Goal: Contribute content: Contribute content

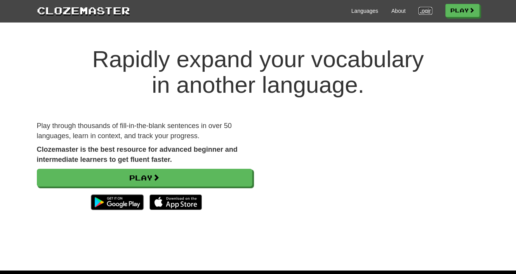
click at [421, 11] on link "Login" at bounding box center [424, 11] width 13 height 8
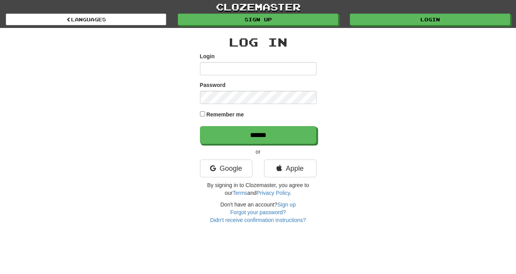
click at [283, 68] on input "Login" at bounding box center [258, 68] width 116 height 13
click at [238, 171] on link "Google" at bounding box center [226, 169] width 52 height 18
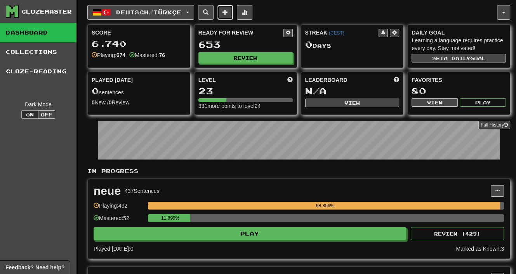
click at [228, 10] on span at bounding box center [224, 11] width 5 height 5
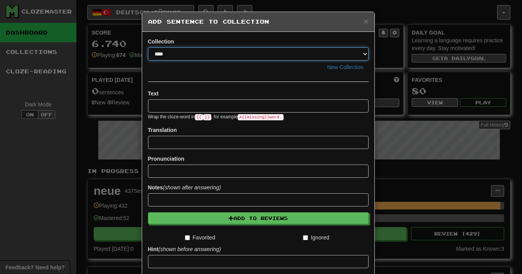
click at [194, 53] on select "**********" at bounding box center [258, 53] width 220 height 13
click at [172, 52] on select "**********" at bounding box center [258, 53] width 220 height 13
click at [183, 54] on select "**********" at bounding box center [258, 53] width 220 height 13
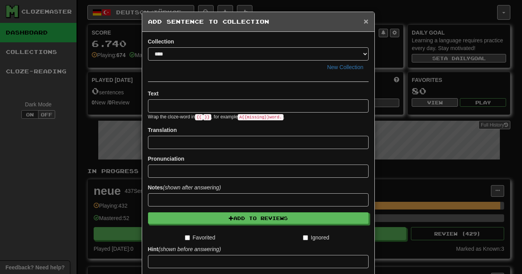
click at [363, 21] on span "×" at bounding box center [365, 21] width 5 height 9
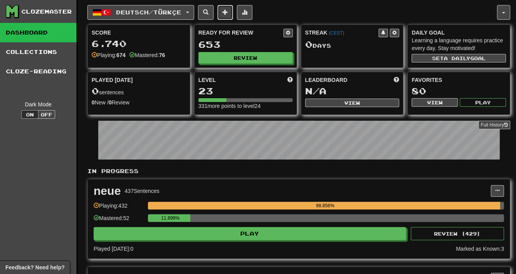
click at [228, 14] on span at bounding box center [224, 11] width 5 height 5
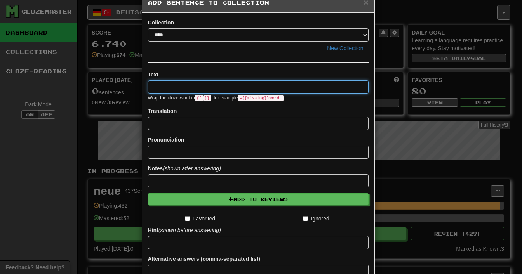
scroll to position [39, 0]
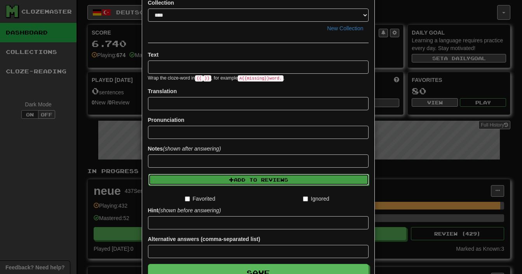
click at [236, 180] on button "Add to Reviews" at bounding box center [258, 180] width 220 height 12
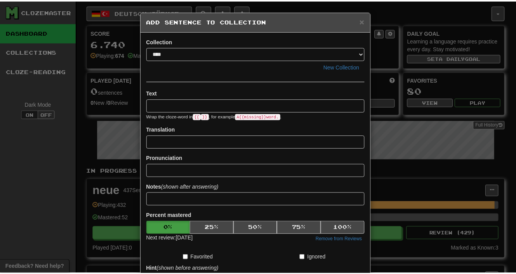
scroll to position [0, 0]
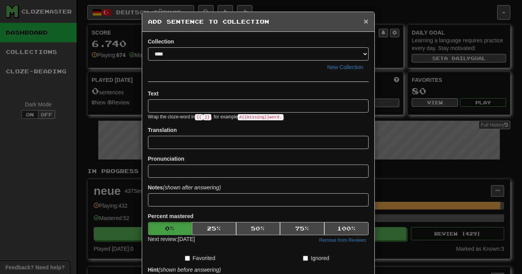
click at [363, 20] on span "×" at bounding box center [365, 21] width 5 height 9
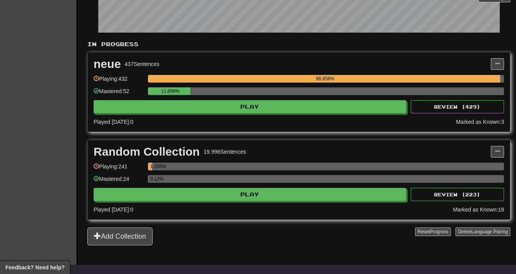
scroll to position [155, 0]
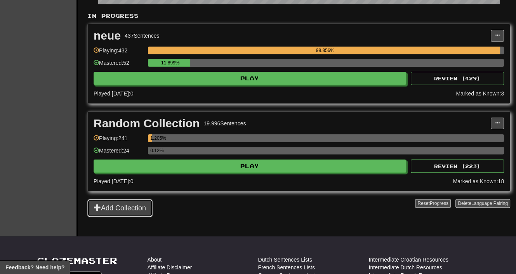
click at [135, 211] on button "Add Collection" at bounding box center [119, 208] width 65 height 18
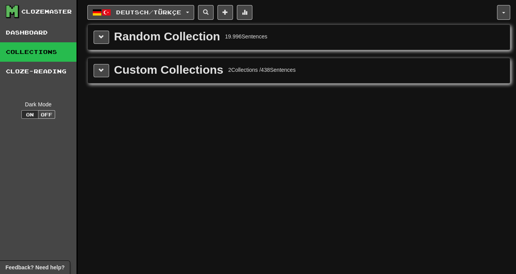
click at [109, 73] on div "Custom Collections 2 Collections / 438 Sentences" at bounding box center [299, 70] width 410 height 13
click at [106, 74] on button at bounding box center [102, 70] width 16 height 13
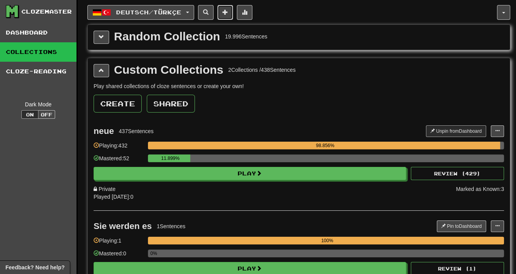
click at [233, 9] on button at bounding box center [225, 12] width 16 height 15
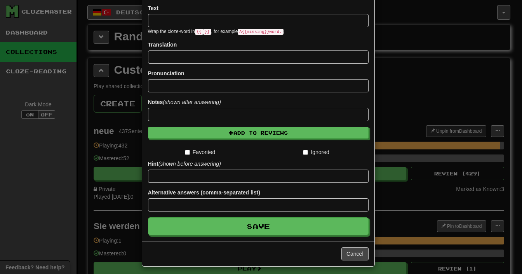
scroll to position [88, 0]
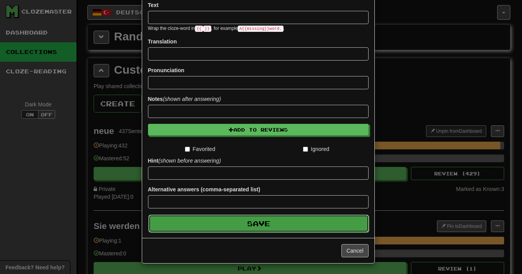
click at [261, 222] on button "Save" at bounding box center [258, 224] width 220 height 18
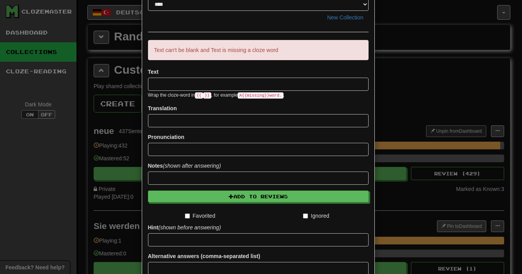
scroll to position [0, 0]
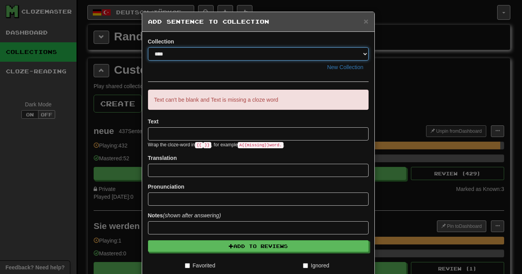
click at [203, 56] on select "**********" at bounding box center [258, 53] width 220 height 13
click at [200, 54] on select "**********" at bounding box center [258, 53] width 220 height 13
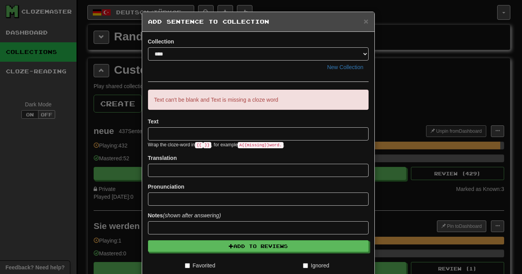
click at [303, 66] on div "New Collection" at bounding box center [258, 67] width 220 height 13
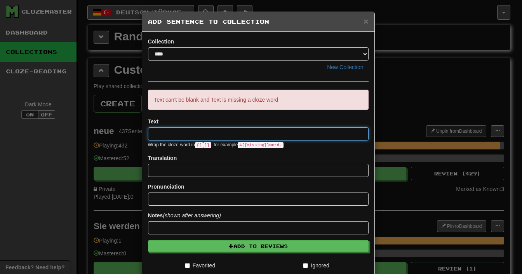
click at [165, 134] on input at bounding box center [258, 133] width 220 height 13
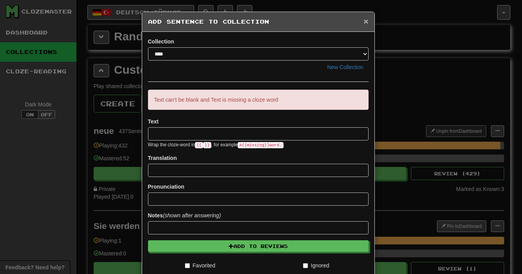
click at [363, 21] on span "×" at bounding box center [365, 21] width 5 height 9
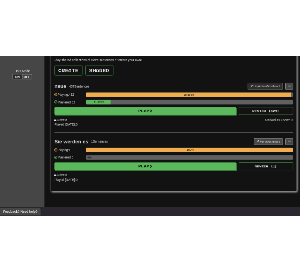
scroll to position [116, 0]
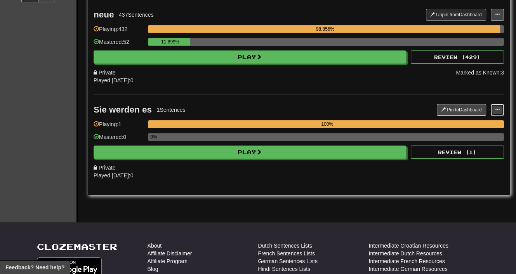
click at [494, 106] on button at bounding box center [497, 110] width 13 height 12
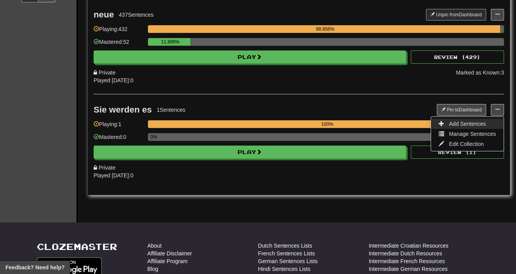
click at [464, 122] on span "Add Sentences" at bounding box center [467, 124] width 37 height 6
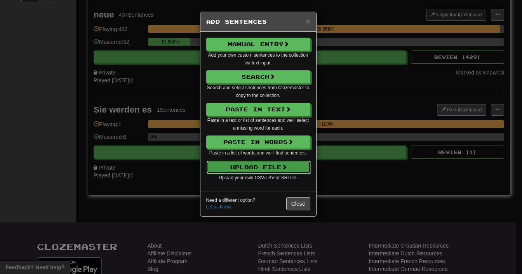
click at [284, 166] on span at bounding box center [283, 166] width 5 height 5
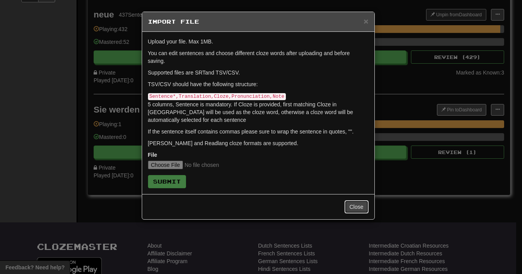
click at [361, 200] on button "Close" at bounding box center [356, 206] width 24 height 13
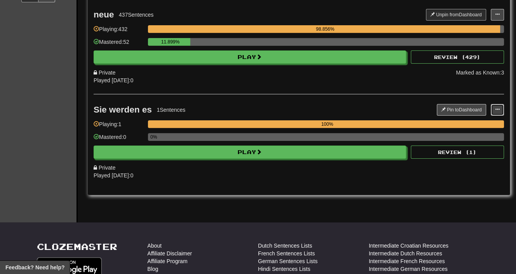
click at [497, 107] on span at bounding box center [497, 109] width 5 height 5
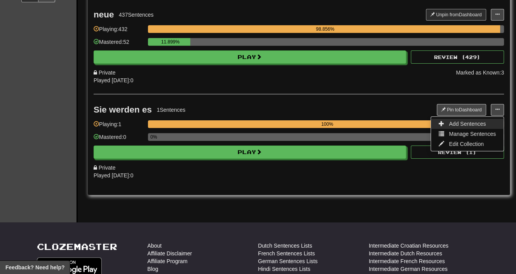
click at [475, 123] on span "Add Sentences" at bounding box center [467, 124] width 37 height 6
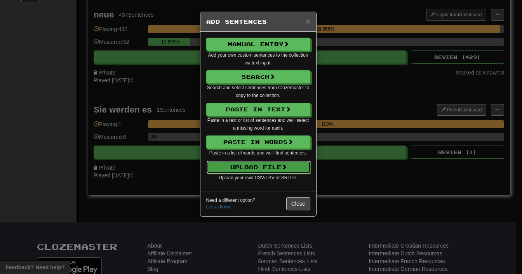
click at [293, 170] on button "Upload File" at bounding box center [258, 167] width 104 height 13
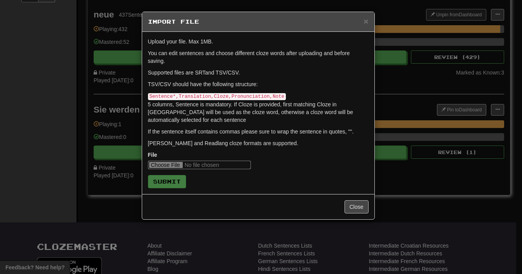
click at [175, 161] on input "file" at bounding box center [199, 165] width 103 height 9
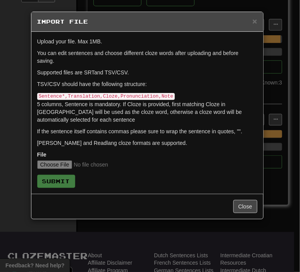
click at [140, 17] on div "× Import File" at bounding box center [147, 22] width 232 height 20
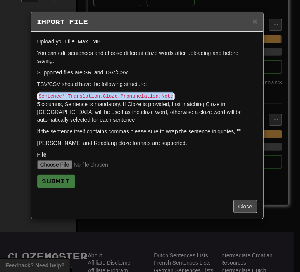
drag, startPoint x: 163, startPoint y: 89, endPoint x: 39, endPoint y: 87, distance: 123.4
click at [39, 93] on code "Sentence*,Translation,Cloze,Pronunciation,Note" at bounding box center [106, 96] width 138 height 7
copy code "Sentence*,Translation,Cloze,Pronunciation,Note"
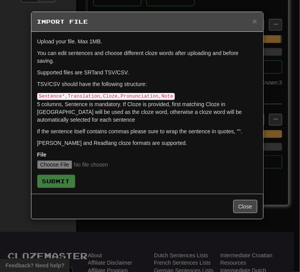
click at [156, 106] on p "Sentence*,Translation,Cloze,Pronunciation,Note 5 columns, Sentence is mandatory…" at bounding box center [147, 108] width 220 height 32
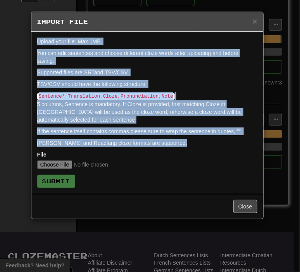
drag, startPoint x: 39, startPoint y: 38, endPoint x: 134, endPoint y: 156, distance: 151.0
click at [134, 156] on form "Upload your file. Max 1MB. You can edit sentences and choose different cloze wo…" at bounding box center [147, 113] width 220 height 151
copy form "Upload your file. Max 1MB. You can edit sentences and choose different cloze wo…"
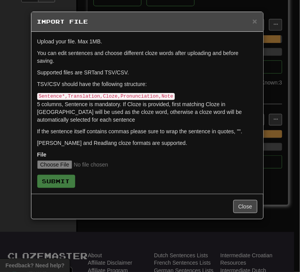
click at [106, 176] on form "Upload your file. Max 1MB. You can edit sentences and choose different cloze wo…" at bounding box center [147, 113] width 220 height 151
click at [62, 161] on input "file" at bounding box center [88, 165] width 103 height 9
type input "**********"
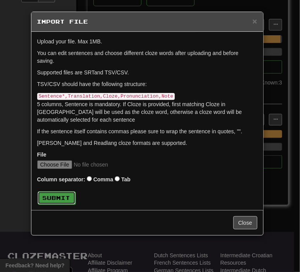
click at [64, 192] on button "Submit" at bounding box center [57, 198] width 38 height 13
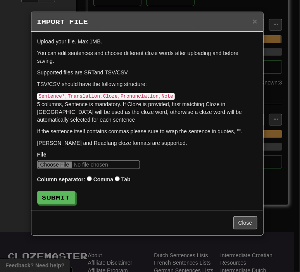
click at [67, 161] on input "file" at bounding box center [88, 165] width 103 height 9
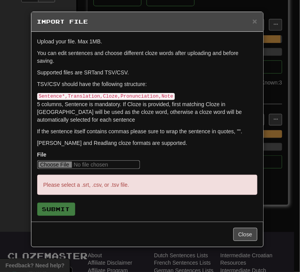
click at [71, 161] on input "file" at bounding box center [88, 165] width 103 height 9
type input "**********"
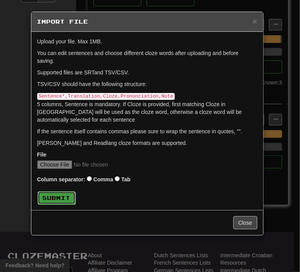
click at [64, 192] on button "Submit" at bounding box center [57, 198] width 38 height 13
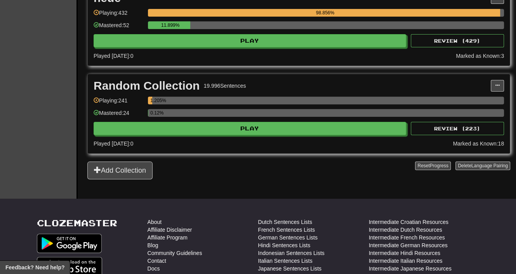
scroll to position [194, 0]
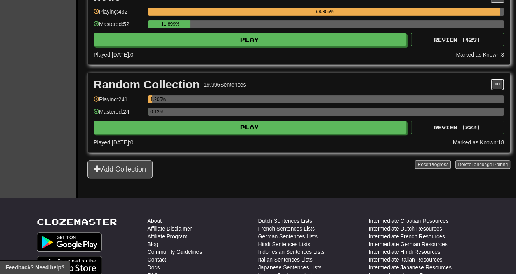
click at [294, 84] on button at bounding box center [497, 85] width 13 height 12
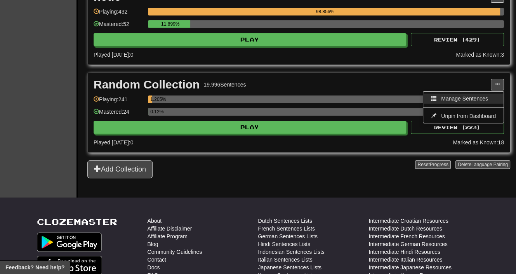
click at [294, 99] on span "Manage Sentences" at bounding box center [464, 98] width 47 height 6
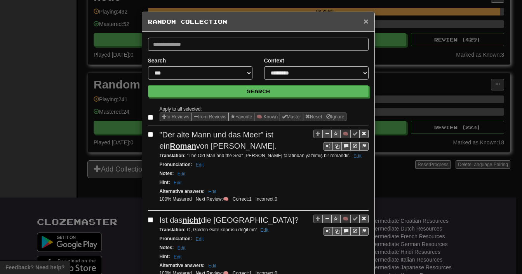
click at [294, 23] on span "×" at bounding box center [365, 21] width 5 height 9
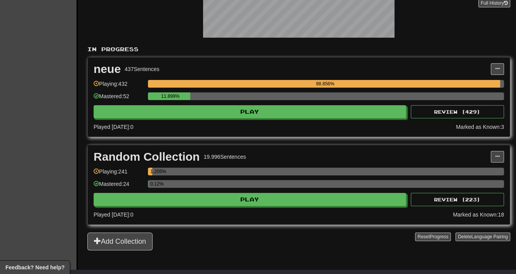
scroll to position [116, 0]
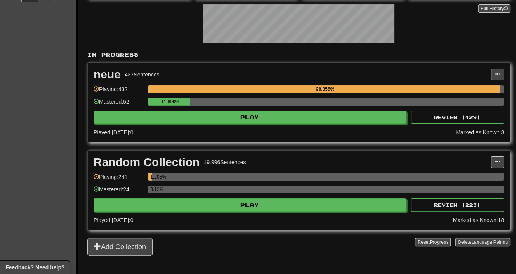
click at [215, 72] on div "neue 437 Sentences" at bounding box center [292, 75] width 397 height 12
click at [101, 71] on div "neue" at bounding box center [107, 75] width 27 height 12
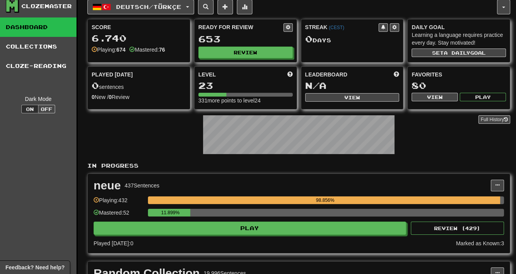
scroll to position [0, 0]
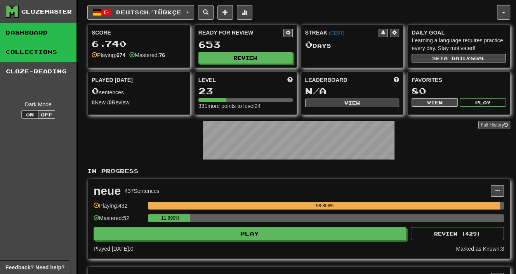
click at [26, 60] on link "Collections" at bounding box center [38, 51] width 76 height 19
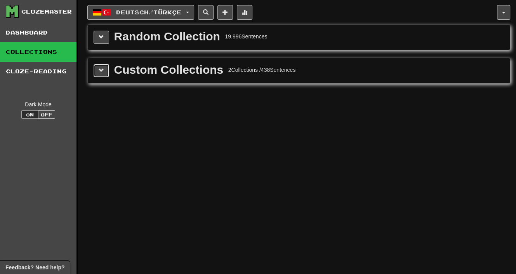
click at [107, 71] on button at bounding box center [102, 70] width 16 height 13
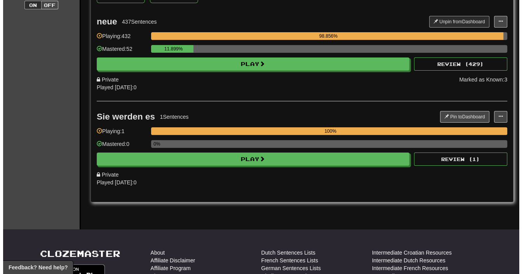
scroll to position [116, 0]
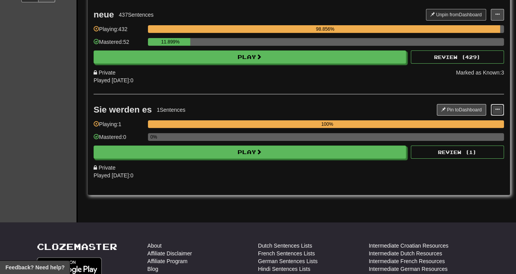
click at [294, 109] on button at bounding box center [497, 110] width 13 height 12
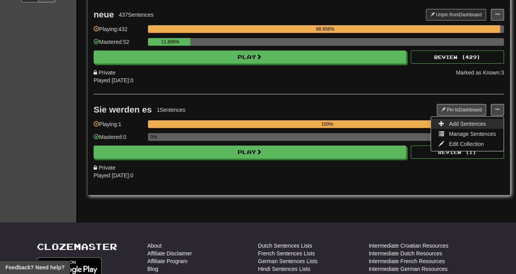
click at [294, 121] on span "Add Sentences" at bounding box center [467, 124] width 37 height 6
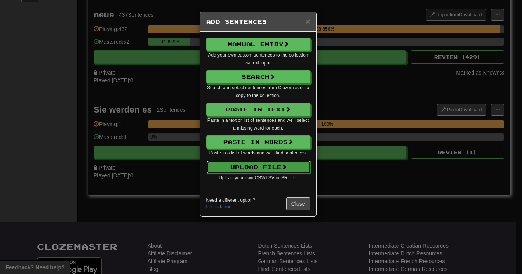
click at [272, 163] on button "Upload File" at bounding box center [258, 167] width 104 height 13
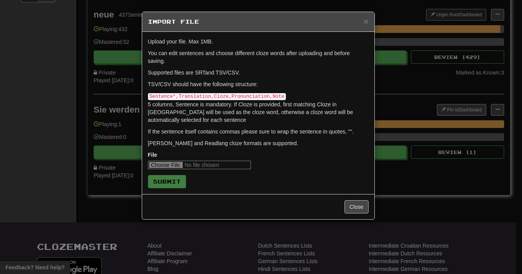
click at [172, 161] on input "file" at bounding box center [199, 165] width 103 height 9
type input "**********"
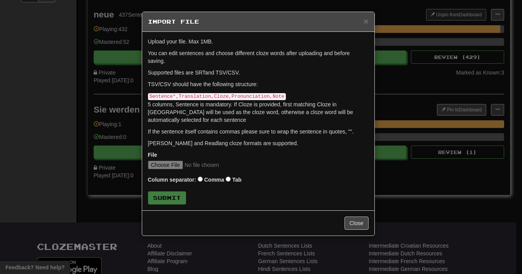
click at [231, 175] on div "Column separator: Comma Tab" at bounding box center [258, 180] width 220 height 10
click at [175, 192] on button "Submit" at bounding box center [167, 198] width 38 height 13
click at [173, 192] on button "Submit" at bounding box center [167, 198] width 38 height 13
click at [294, 21] on div "× Import File" at bounding box center [258, 22] width 232 height 20
click at [294, 23] on span "×" at bounding box center [365, 21] width 5 height 9
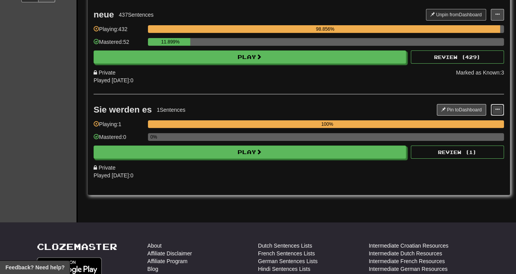
click at [294, 107] on span at bounding box center [497, 109] width 5 height 5
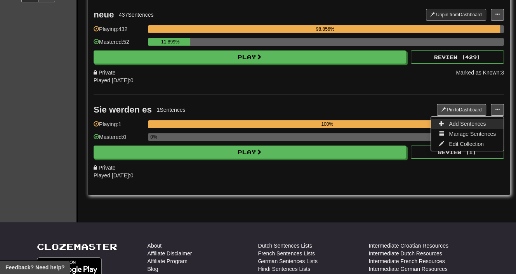
click at [294, 121] on link "Add Sentences" at bounding box center [467, 124] width 73 height 10
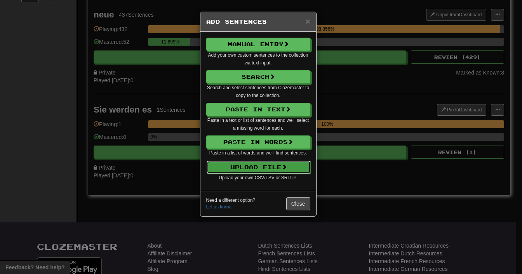
click at [286, 168] on span at bounding box center [283, 166] width 5 height 5
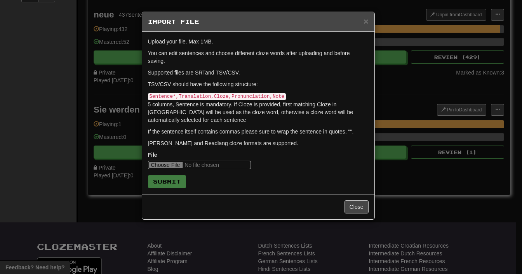
click at [178, 161] on input "file" at bounding box center [199, 165] width 103 height 9
type input "**********"
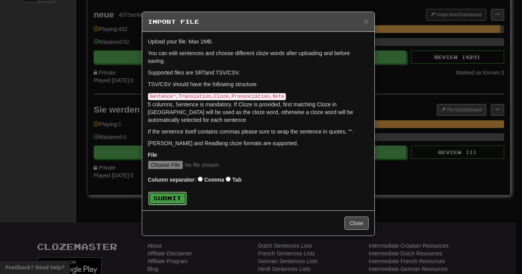
click at [168, 192] on button "Submit" at bounding box center [167, 198] width 38 height 13
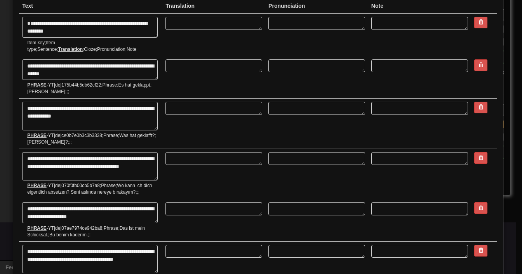
scroll to position [0, 0]
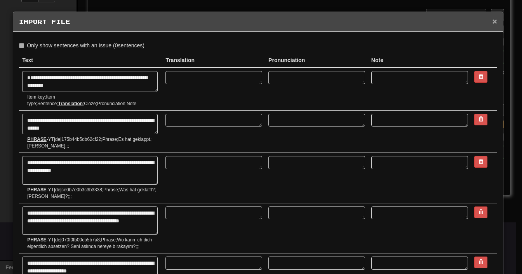
click at [294, 19] on span "×" at bounding box center [494, 21] width 5 height 9
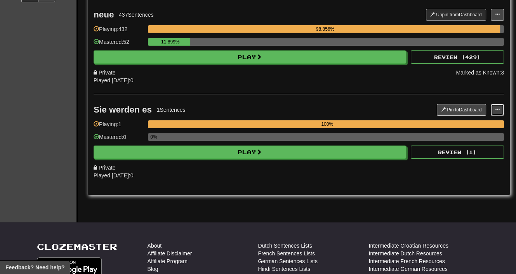
click at [294, 108] on span at bounding box center [497, 109] width 5 height 5
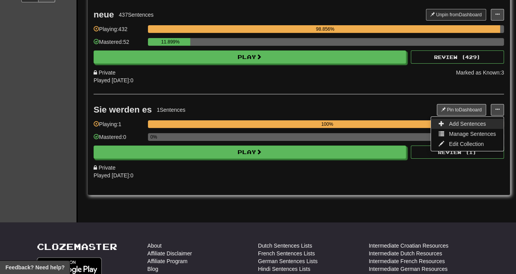
click at [294, 121] on span "Add Sentences" at bounding box center [467, 124] width 37 height 6
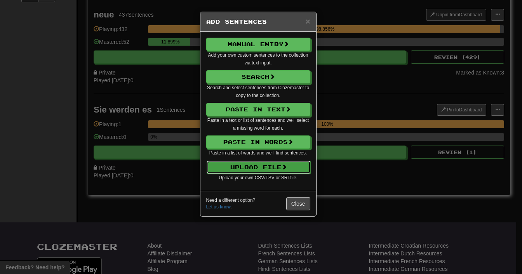
click at [265, 165] on button "Upload File" at bounding box center [258, 167] width 104 height 13
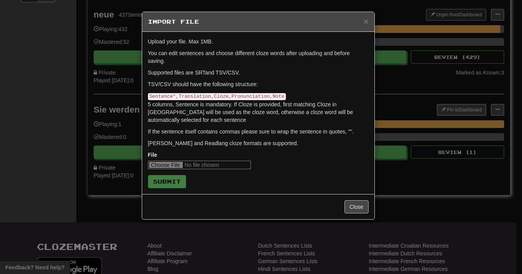
click at [186, 161] on input "file" at bounding box center [199, 165] width 103 height 9
type input "**********"
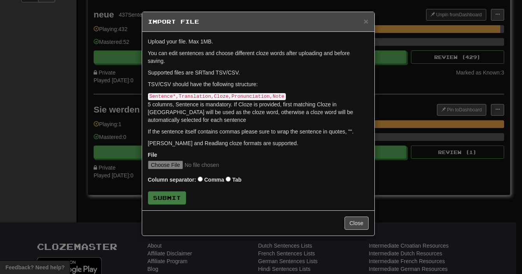
click at [202, 175] on div "Column separator: Comma Tab" at bounding box center [258, 180] width 220 height 10
click at [174, 192] on button "Submit" at bounding box center [167, 198] width 38 height 13
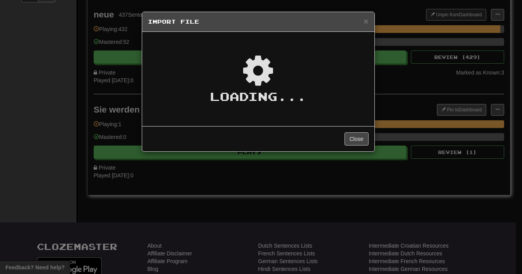
type textarea "*"
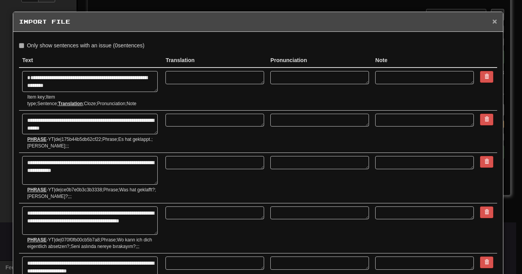
click at [294, 20] on span "×" at bounding box center [494, 21] width 5 height 9
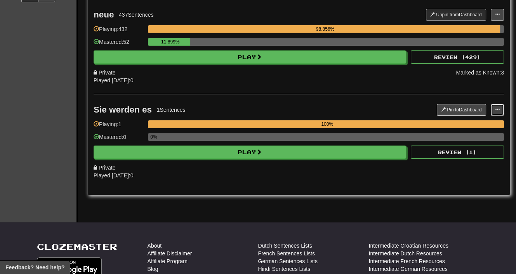
click at [294, 104] on button at bounding box center [497, 110] width 13 height 12
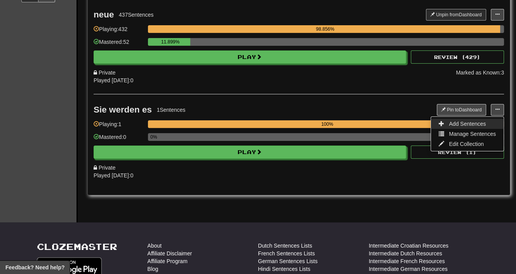
click at [294, 124] on span "Add Sentences" at bounding box center [467, 124] width 37 height 6
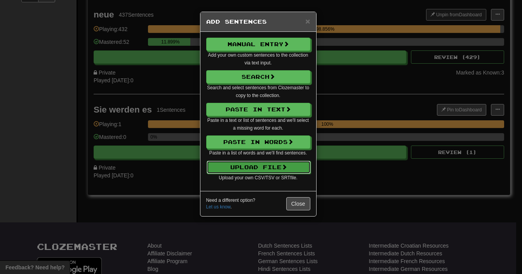
click at [271, 163] on button "Upload File" at bounding box center [258, 167] width 104 height 13
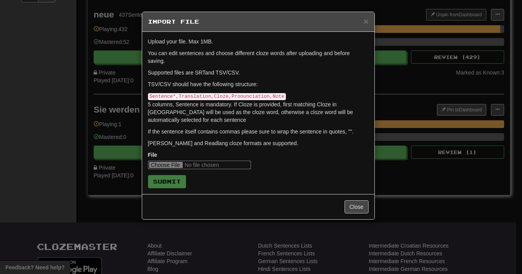
click at [174, 161] on input "file" at bounding box center [199, 165] width 103 height 9
type input "**********"
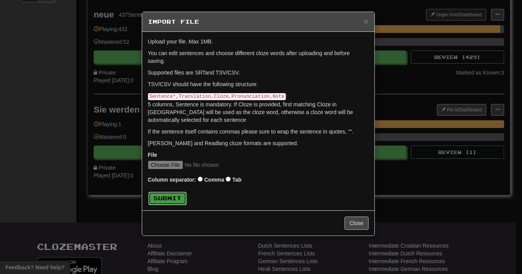
click at [175, 192] on button "Submit" at bounding box center [167, 198] width 38 height 13
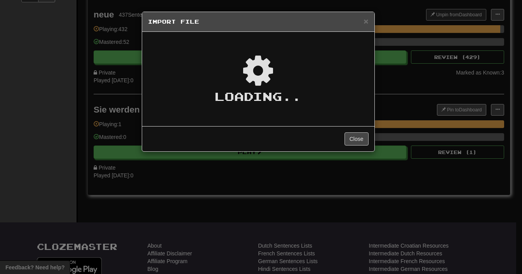
type textarea "*"
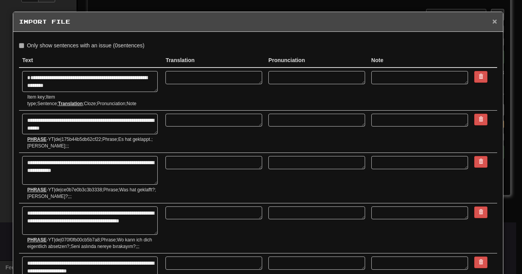
click at [294, 21] on span "×" at bounding box center [494, 21] width 5 height 9
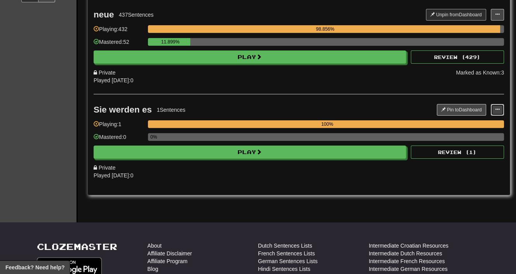
click at [294, 107] on span at bounding box center [497, 109] width 5 height 5
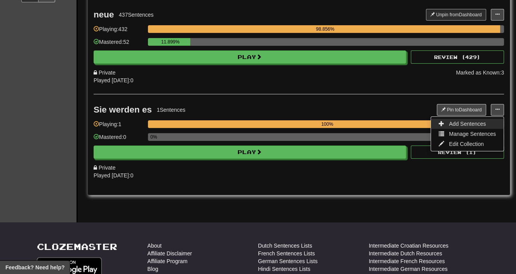
click at [294, 123] on span "Add Sentences" at bounding box center [467, 124] width 37 height 6
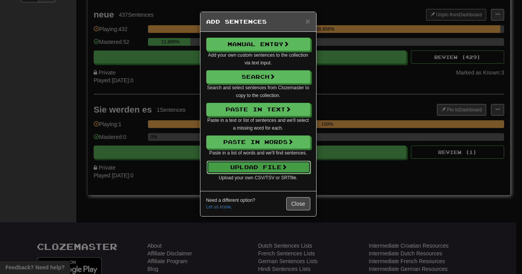
click at [281, 164] on button "Upload File" at bounding box center [258, 167] width 104 height 13
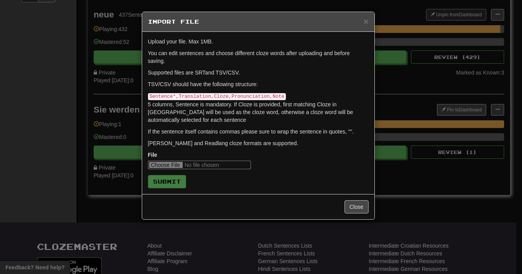
click at [179, 161] on input "file" at bounding box center [199, 165] width 103 height 9
type input "**********"
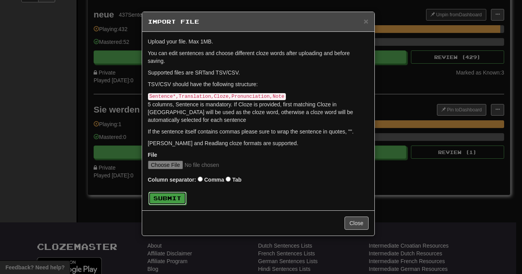
click at [168, 192] on button "Submit" at bounding box center [167, 198] width 38 height 13
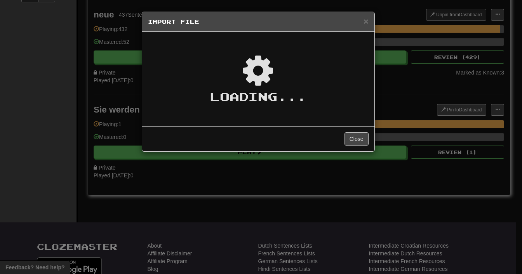
type textarea "*"
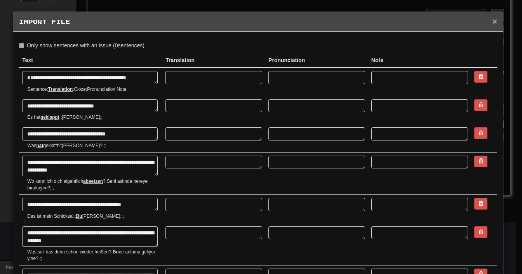
click at [294, 22] on span "×" at bounding box center [494, 21] width 5 height 9
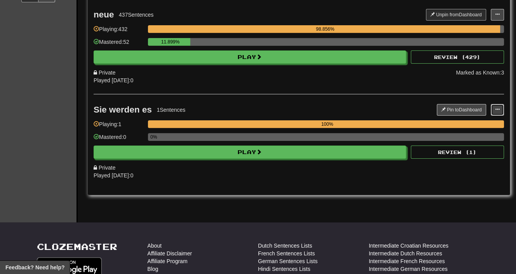
click at [294, 109] on button at bounding box center [497, 110] width 13 height 12
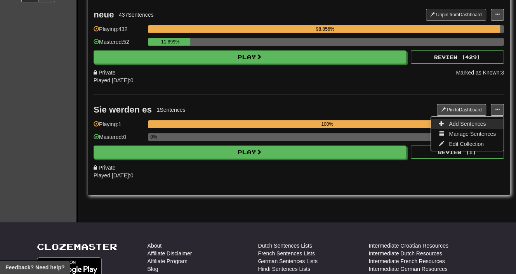
click at [294, 126] on link "Add Sentences" at bounding box center [467, 124] width 73 height 10
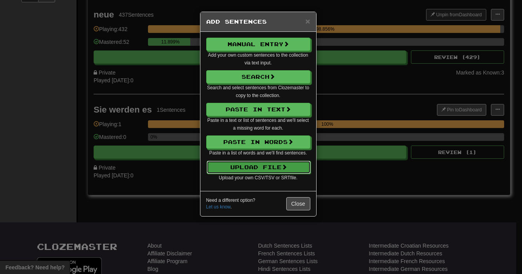
click at [280, 165] on button "Upload File" at bounding box center [258, 167] width 104 height 13
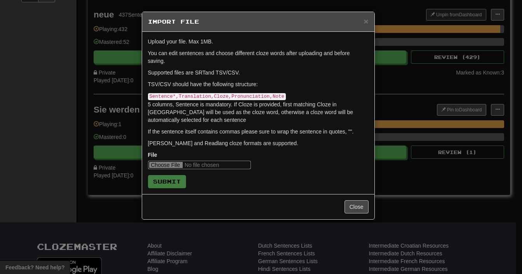
click at [180, 161] on input "file" at bounding box center [199, 165] width 103 height 9
type input "**********"
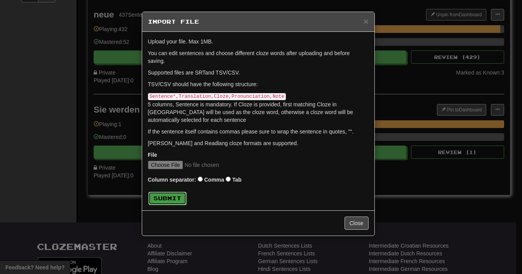
click at [169, 192] on button "Submit" at bounding box center [167, 198] width 38 height 13
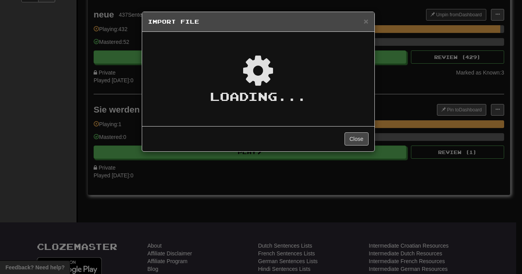
type textarea "*"
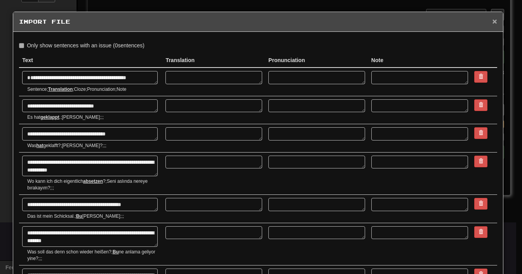
click at [294, 21] on span "×" at bounding box center [494, 21] width 5 height 9
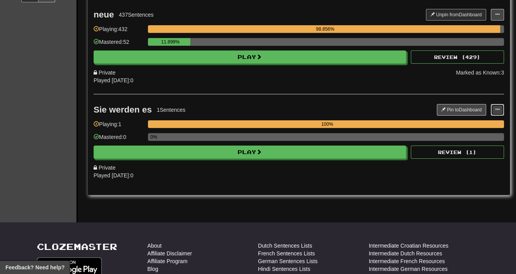
click at [294, 108] on span at bounding box center [497, 109] width 5 height 5
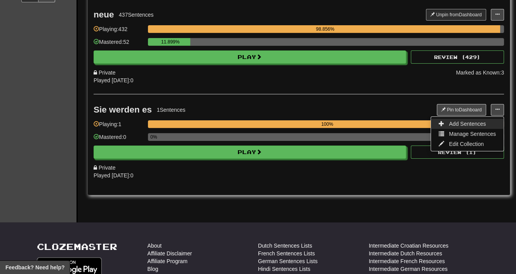
click at [294, 123] on span "Add Sentences" at bounding box center [467, 124] width 37 height 6
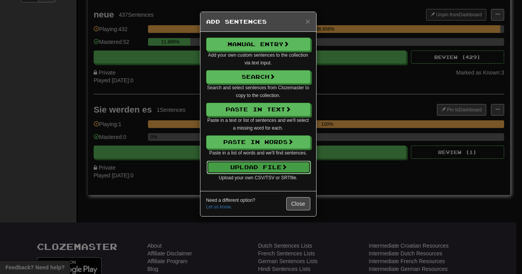
click at [272, 166] on button "Upload File" at bounding box center [258, 167] width 104 height 13
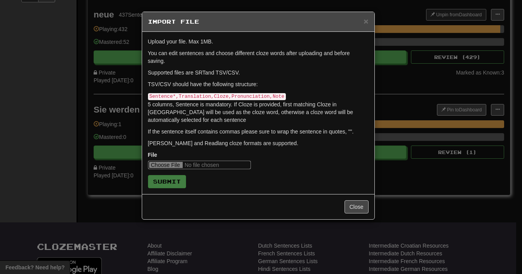
click at [166, 161] on input "file" at bounding box center [199, 165] width 103 height 9
type input "**********"
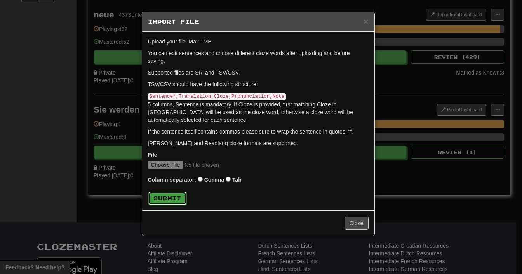
click at [184, 192] on button "Submit" at bounding box center [167, 198] width 38 height 13
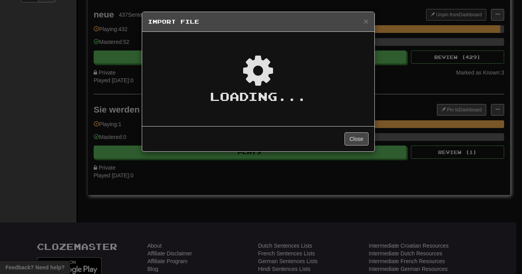
type textarea "*"
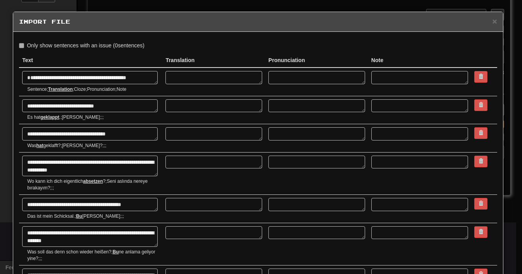
click at [24, 47] on label "Only show sentences with an issue ( 0 sentences)" at bounding box center [81, 46] width 125 height 8
click at [294, 20] on span "×" at bounding box center [494, 21] width 5 height 9
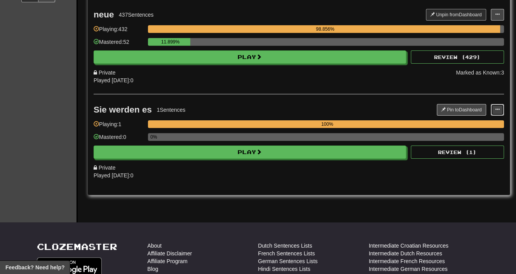
click at [294, 106] on button at bounding box center [497, 110] width 13 height 12
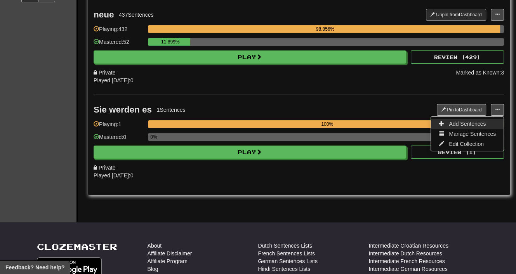
click at [294, 122] on link "Add Sentences" at bounding box center [467, 124] width 73 height 10
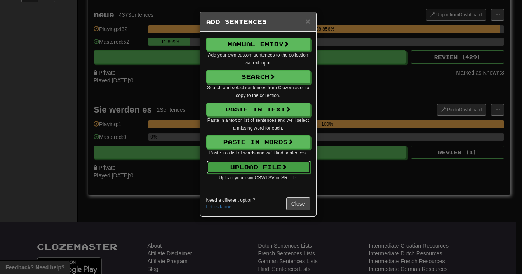
click at [288, 162] on button "Upload File" at bounding box center [258, 167] width 104 height 13
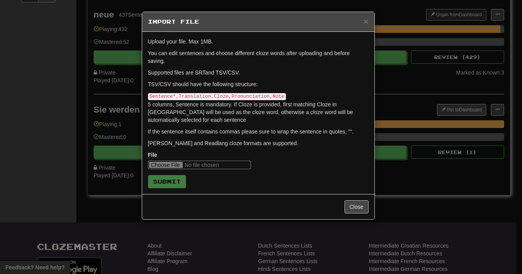
click at [174, 161] on input "file" at bounding box center [199, 165] width 103 height 9
type input "**********"
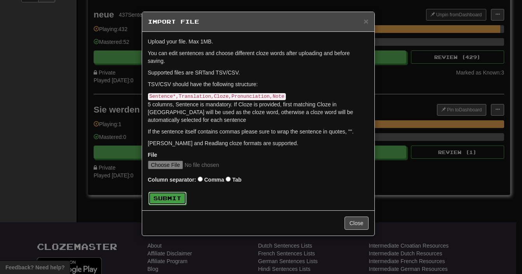
click at [172, 192] on button "Submit" at bounding box center [167, 198] width 38 height 13
click at [169, 192] on button "Submit" at bounding box center [167, 198] width 38 height 13
click at [183, 192] on button "Submit" at bounding box center [167, 198] width 38 height 13
click at [183, 161] on input "file" at bounding box center [199, 165] width 103 height 9
type input "**********"
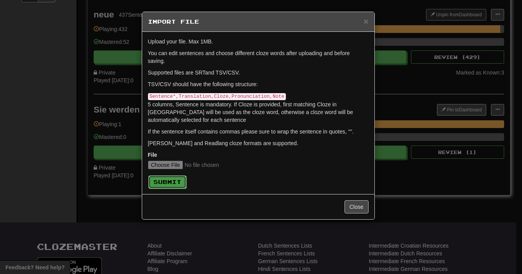
click at [155, 175] on button "Submit" at bounding box center [167, 181] width 38 height 13
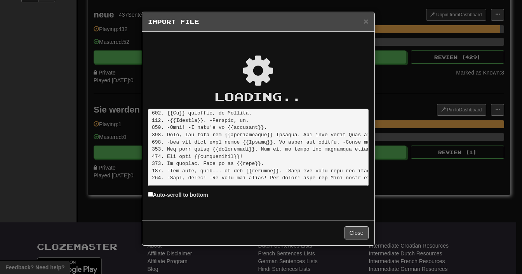
scroll to position [2808, 0]
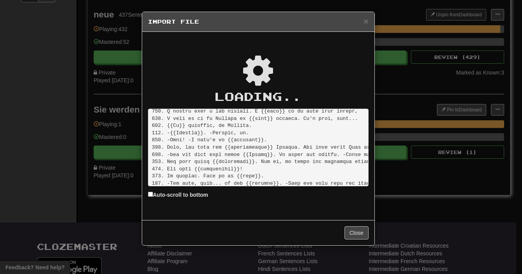
type textarea "*"
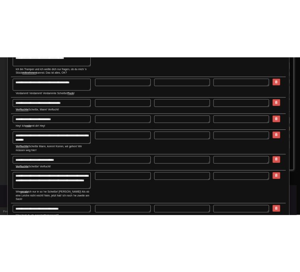
scroll to position [0, 0]
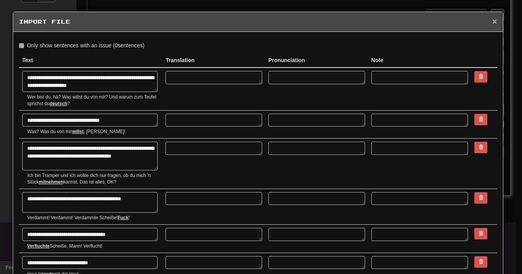
click at [294, 20] on span "×" at bounding box center [494, 21] width 5 height 9
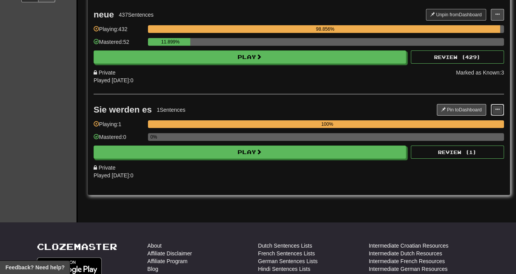
click at [294, 109] on button at bounding box center [497, 110] width 13 height 12
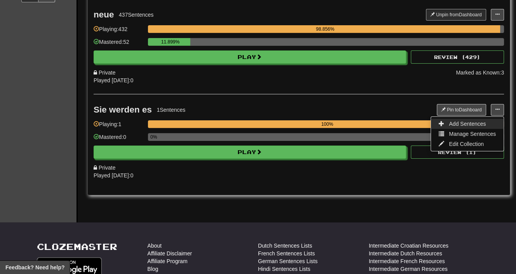
click at [294, 121] on span "Add Sentences" at bounding box center [467, 124] width 37 height 6
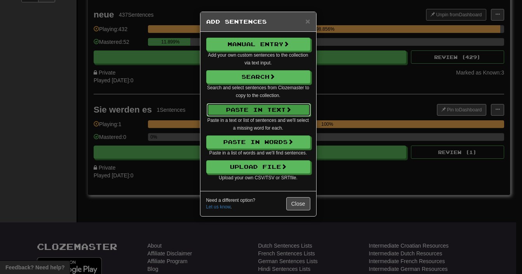
click at [260, 108] on button "Paste in Text" at bounding box center [258, 109] width 104 height 13
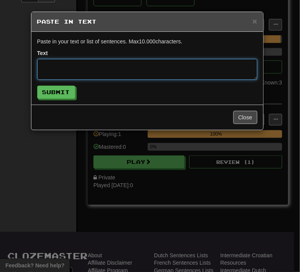
click at [75, 63] on textarea at bounding box center [147, 69] width 220 height 21
click at [70, 64] on textarea at bounding box center [147, 69] width 220 height 21
click at [73, 67] on textarea at bounding box center [147, 69] width 220 height 21
paste textarea "**********"
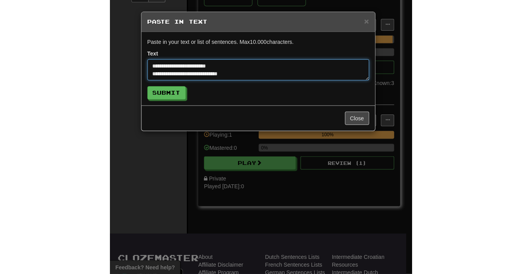
scroll to position [323, 0]
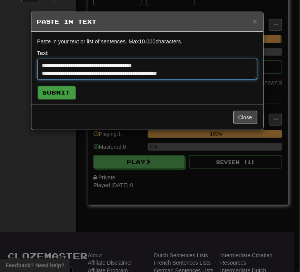
type textarea "**********"
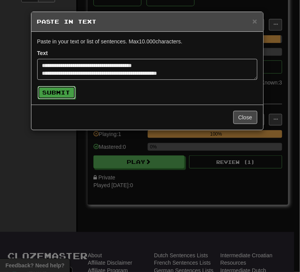
click at [73, 94] on button "Submit" at bounding box center [57, 92] width 38 height 13
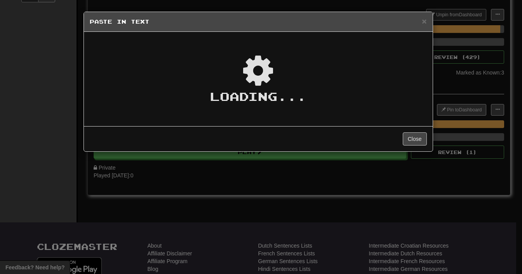
type textarea "*"
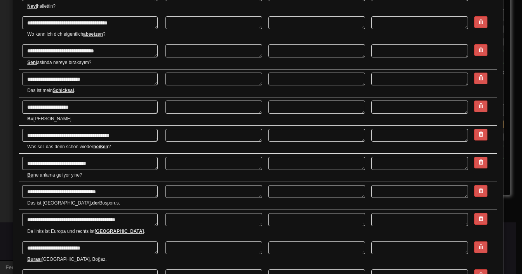
scroll to position [0, 0]
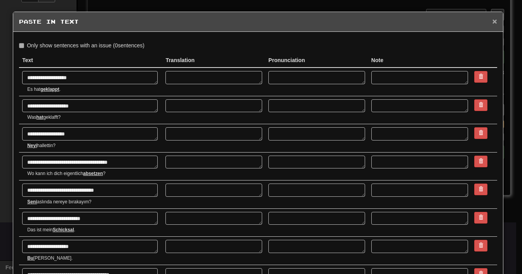
click at [294, 20] on span "×" at bounding box center [494, 21] width 5 height 9
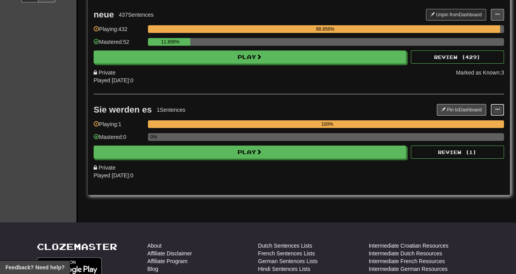
click at [294, 104] on button at bounding box center [497, 110] width 13 height 12
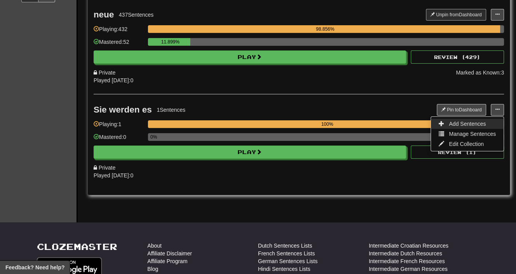
click at [294, 126] on link "Add Sentences" at bounding box center [467, 124] width 73 height 10
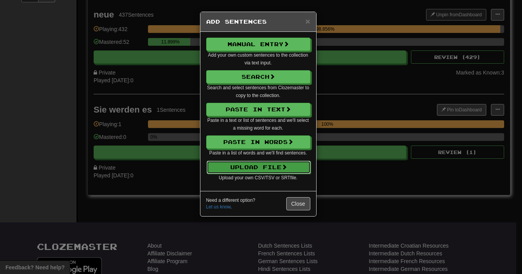
click at [290, 163] on button "Upload File" at bounding box center [258, 167] width 104 height 13
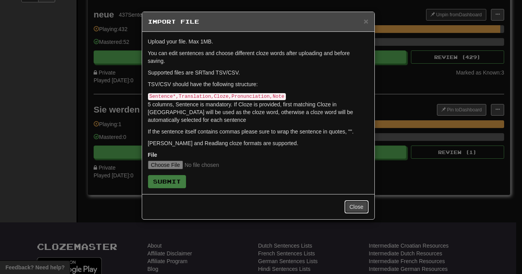
click at [294, 200] on button "Close" at bounding box center [356, 206] width 24 height 13
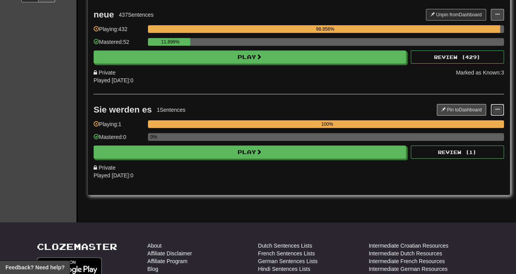
click at [294, 104] on button at bounding box center [497, 110] width 13 height 12
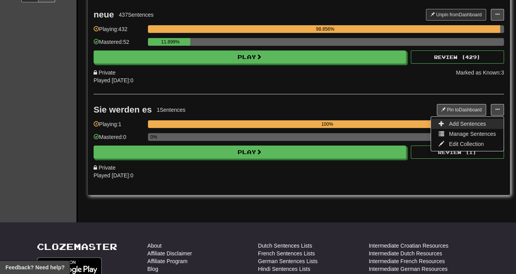
click at [294, 119] on link "Add Sentences" at bounding box center [467, 124] width 73 height 10
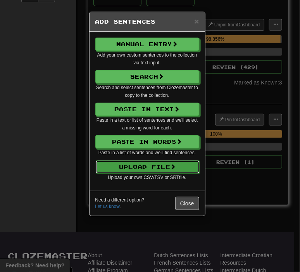
click at [162, 162] on button "Upload File" at bounding box center [148, 167] width 104 height 13
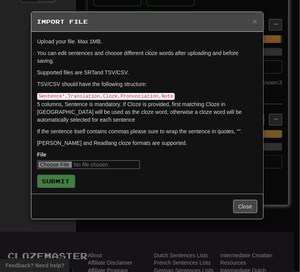
click at [56, 161] on input "file" at bounding box center [88, 165] width 103 height 9
type input "**********"
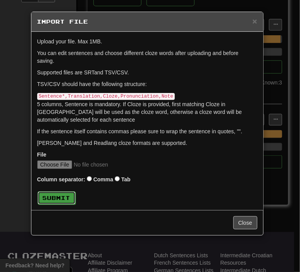
click at [57, 192] on button "Submit" at bounding box center [57, 198] width 38 height 13
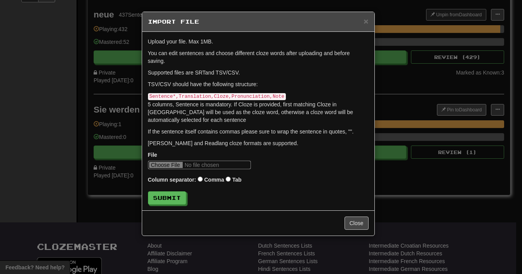
click at [180, 161] on input "file" at bounding box center [199, 165] width 103 height 9
type input "**********"
click at [174, 192] on button "Submit" at bounding box center [167, 198] width 38 height 13
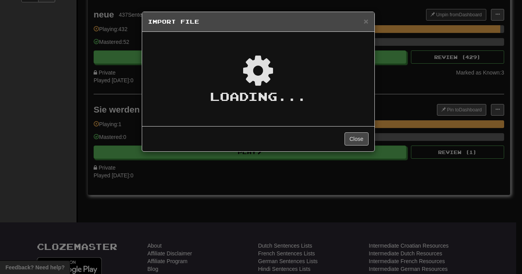
type textarea "*"
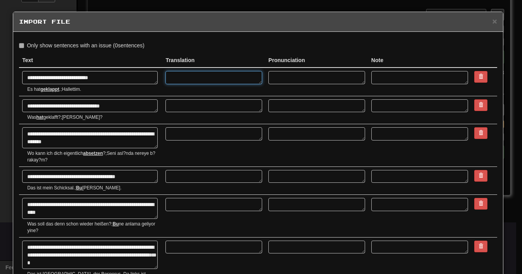
click at [234, 75] on textarea at bounding box center [213, 77] width 97 height 13
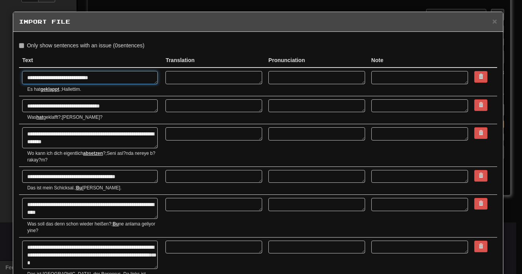
click at [127, 76] on textarea "**********" at bounding box center [89, 77] width 135 height 13
click at [294, 21] on span "×" at bounding box center [494, 21] width 5 height 9
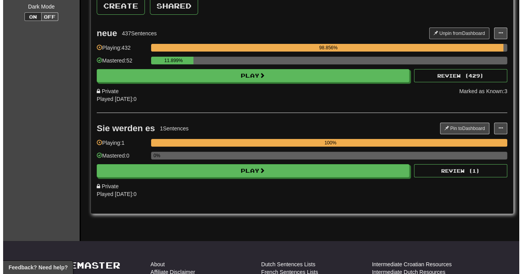
scroll to position [39, 0]
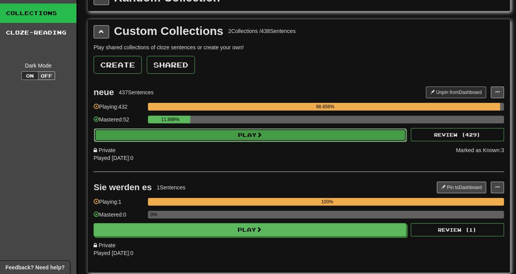
click at [267, 131] on button "Play" at bounding box center [250, 134] width 312 height 13
select select "**"
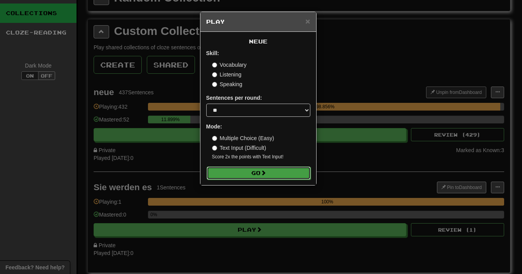
click at [266, 175] on span at bounding box center [262, 172] width 5 height 5
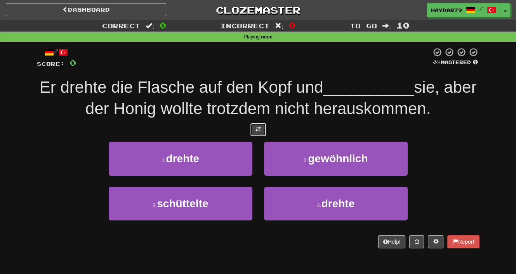
click at [256, 132] on span at bounding box center [257, 129] width 5 height 5
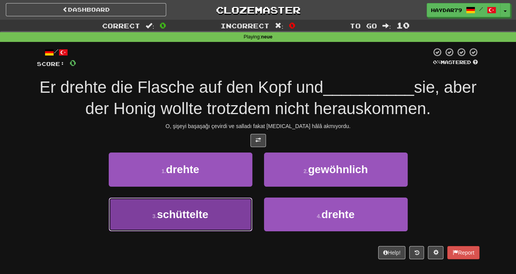
click at [203, 217] on span "schüttelte" at bounding box center [182, 214] width 51 height 12
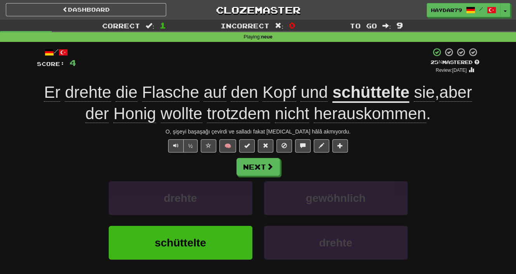
drag, startPoint x: 203, startPoint y: 213, endPoint x: 445, endPoint y: 147, distance: 250.5
click at [445, 147] on div "½ 🧠" at bounding box center [258, 145] width 442 height 13
click at [264, 167] on button "Next" at bounding box center [258, 167] width 43 height 18
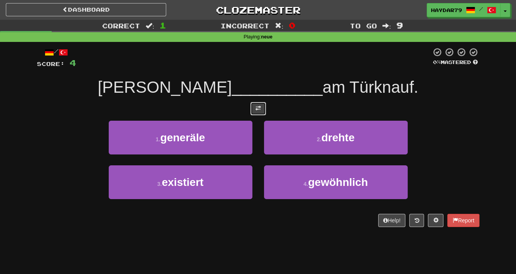
click at [258, 106] on span at bounding box center [257, 108] width 5 height 5
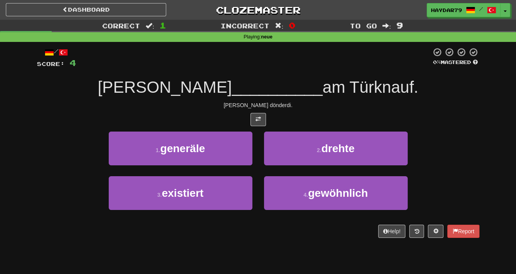
drag, startPoint x: 256, startPoint y: 114, endPoint x: 429, endPoint y: 75, distance: 176.7
click at [429, 75] on div "/ Score: 4 0 % Mastered Tom __________ am Türknauf. Tom topuzu dönderdi. 1 . ge…" at bounding box center [258, 142] width 442 height 191
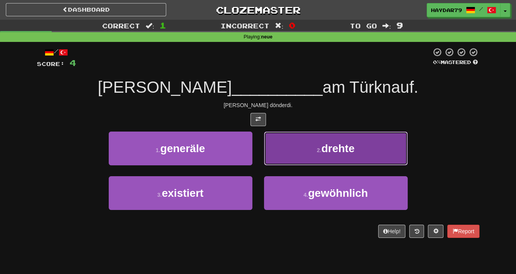
click at [347, 153] on span "drehte" at bounding box center [337, 148] width 33 height 12
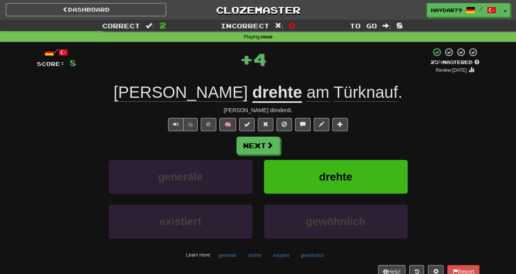
click at [333, 95] on span "Türknauf" at bounding box center [365, 92] width 64 height 19
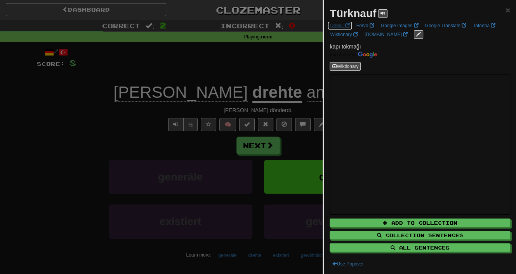
click at [342, 26] on link "DeepL" at bounding box center [340, 25] width 24 height 9
click at [505, 8] on span "×" at bounding box center [507, 9] width 5 height 9
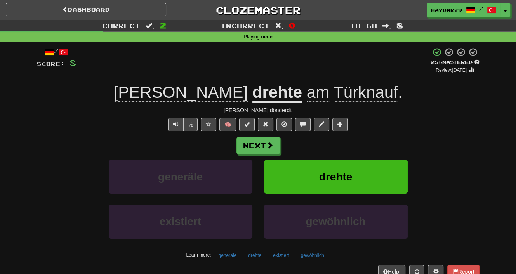
click at [344, 89] on span "Türknauf" at bounding box center [365, 92] width 64 height 19
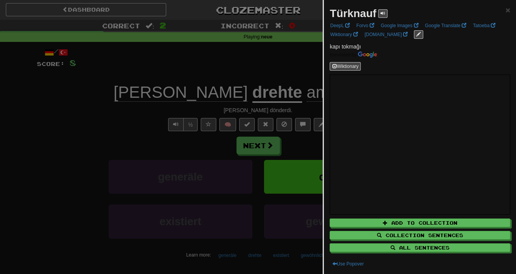
click at [275, 68] on div at bounding box center [258, 137] width 516 height 274
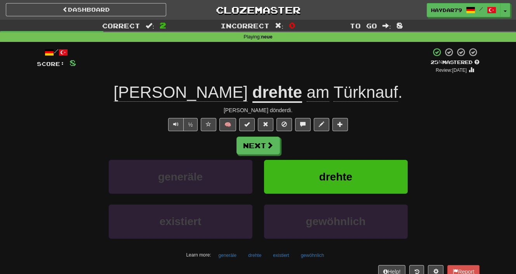
drag, startPoint x: 329, startPoint y: 97, endPoint x: 312, endPoint y: 66, distance: 34.8
click at [312, 66] on div "+ 4" at bounding box center [253, 60] width 354 height 26
click at [501, 9] on button "Toggle Dropdown" at bounding box center [505, 10] width 10 height 14
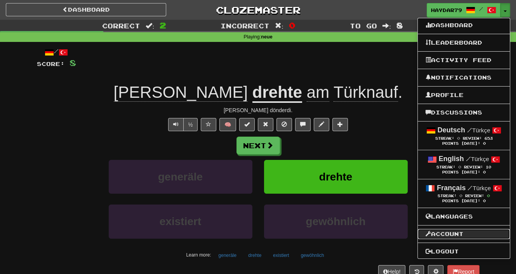
click at [452, 236] on link "Account" at bounding box center [464, 234] width 92 height 10
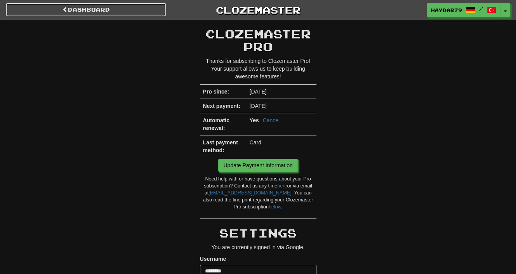
click at [92, 12] on link "Dashboard" at bounding box center [86, 9] width 160 height 13
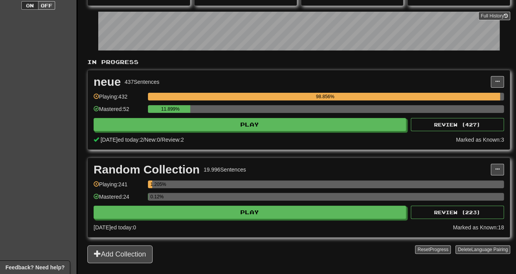
scroll to position [116, 0]
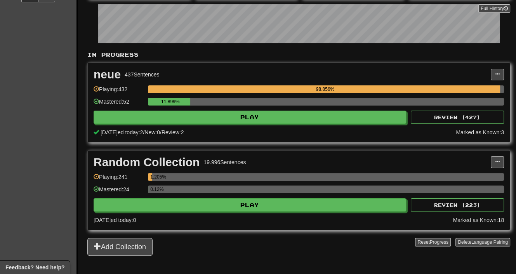
click at [241, 77] on div "neue 437 Sentences" at bounding box center [292, 75] width 397 height 12
click at [343, 79] on div "neue 437 Sentences" at bounding box center [292, 75] width 397 height 12
click at [108, 76] on div "neue" at bounding box center [107, 75] width 27 height 12
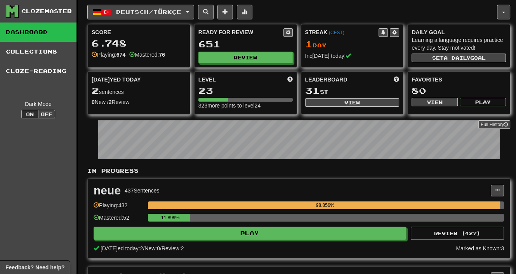
scroll to position [0, 0]
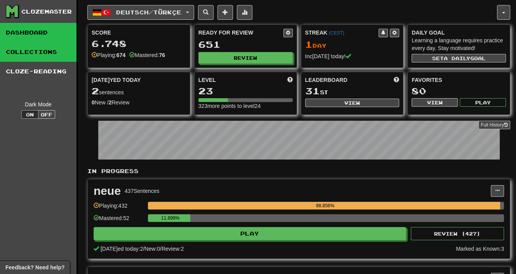
click at [35, 45] on link "Collections" at bounding box center [38, 51] width 76 height 19
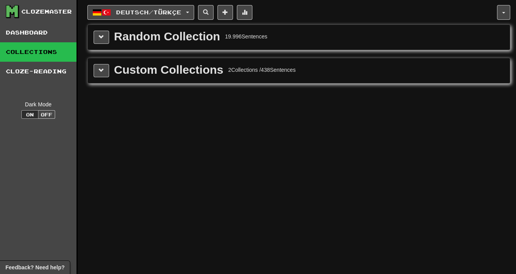
click at [197, 69] on div "Custom Collections" at bounding box center [168, 70] width 109 height 12
click at [99, 69] on span at bounding box center [101, 70] width 5 height 5
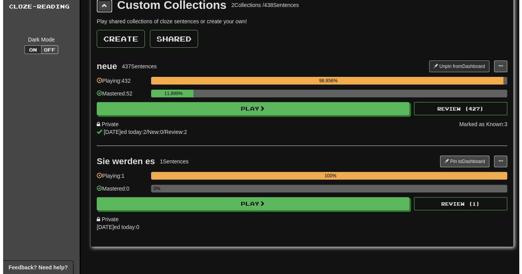
scroll to position [78, 0]
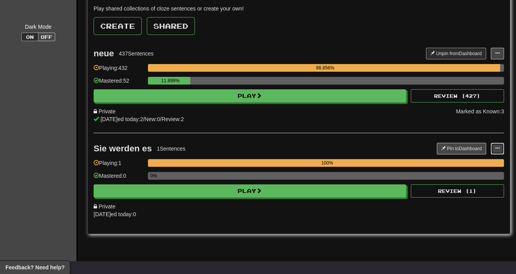
click at [497, 147] on span at bounding box center [497, 148] width 5 height 5
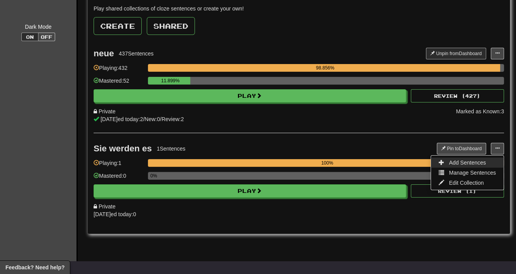
click at [463, 165] on link "Add Sentences" at bounding box center [467, 163] width 73 height 10
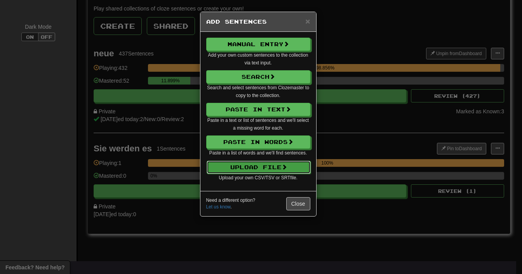
click at [299, 165] on button "Upload File" at bounding box center [258, 167] width 104 height 13
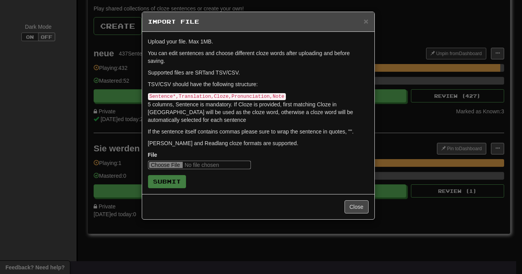
click at [175, 161] on input "file" at bounding box center [199, 165] width 103 height 9
type input "**********"
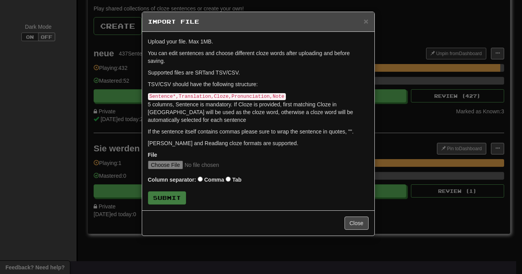
click at [224, 175] on div "Column separator: Comma Tab" at bounding box center [258, 180] width 220 height 10
click at [175, 192] on button "Submit" at bounding box center [167, 198] width 38 height 13
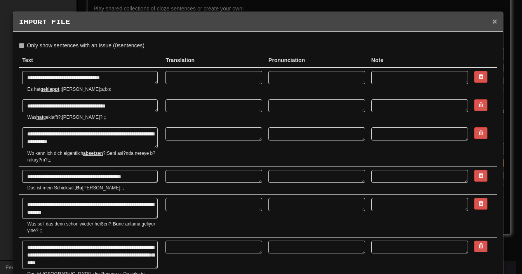
click at [492, 18] on span "×" at bounding box center [494, 21] width 5 height 9
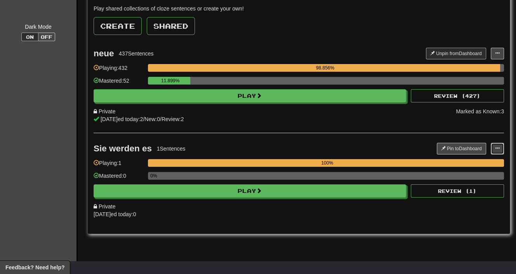
click at [501, 147] on button at bounding box center [497, 149] width 13 height 12
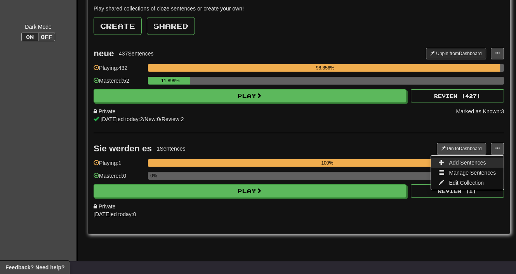
click at [463, 160] on span "Add Sentences" at bounding box center [467, 163] width 37 height 6
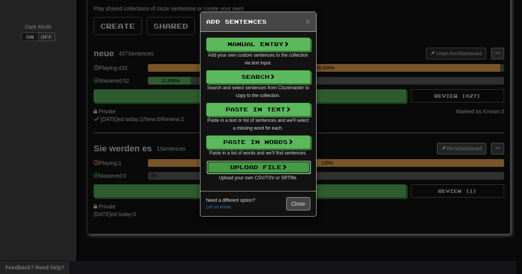
click at [241, 161] on button "Upload File" at bounding box center [258, 167] width 104 height 13
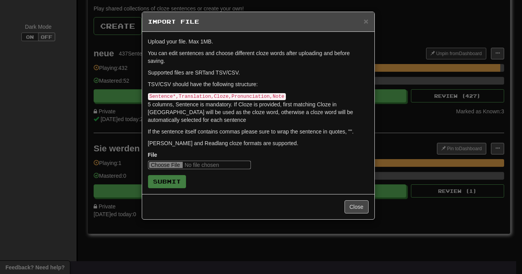
click at [180, 161] on input "file" at bounding box center [199, 165] width 103 height 9
type input "**********"
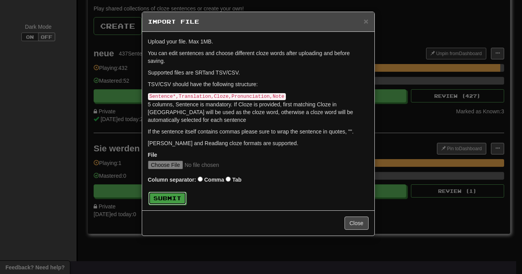
click at [165, 192] on button "Submit" at bounding box center [167, 198] width 38 height 13
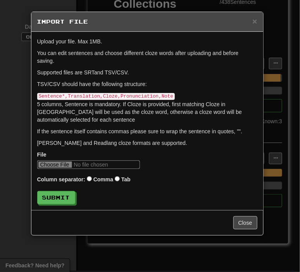
click at [76, 161] on input "file" at bounding box center [88, 165] width 103 height 9
type input "**********"
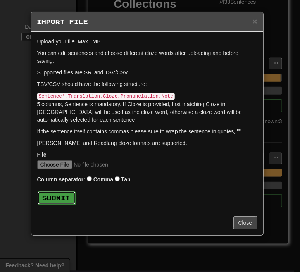
click at [51, 192] on button "Submit" at bounding box center [57, 198] width 38 height 13
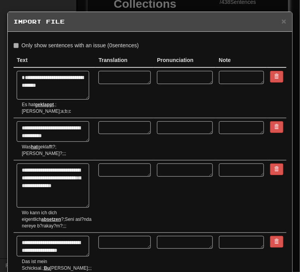
type textarea "*"
